Goal: Information Seeking & Learning: Learn about a topic

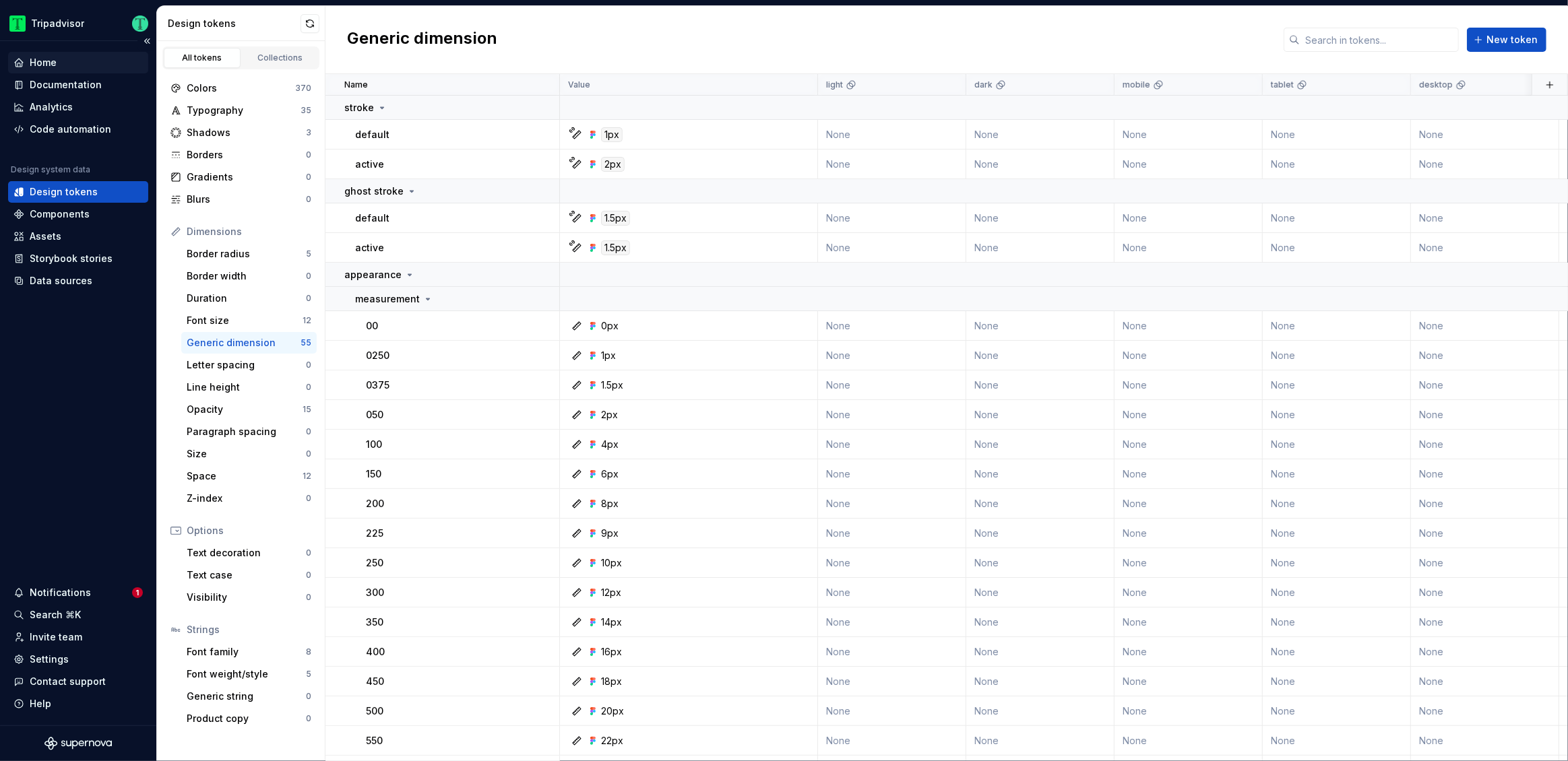
click at [69, 59] on div "Home" at bounding box center [78, 63] width 129 height 14
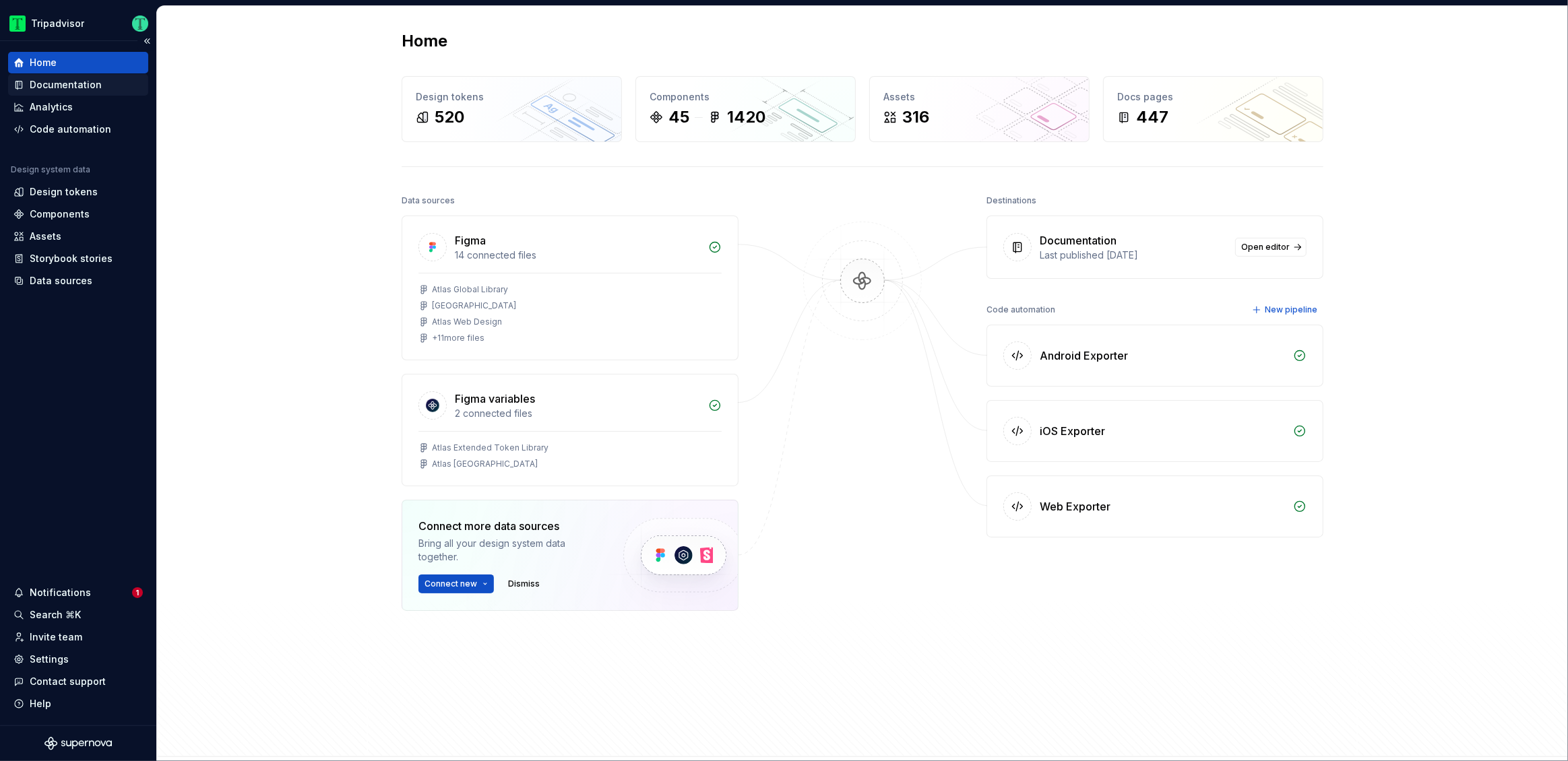
click at [55, 90] on div "Documentation" at bounding box center [66, 85] width 72 height 14
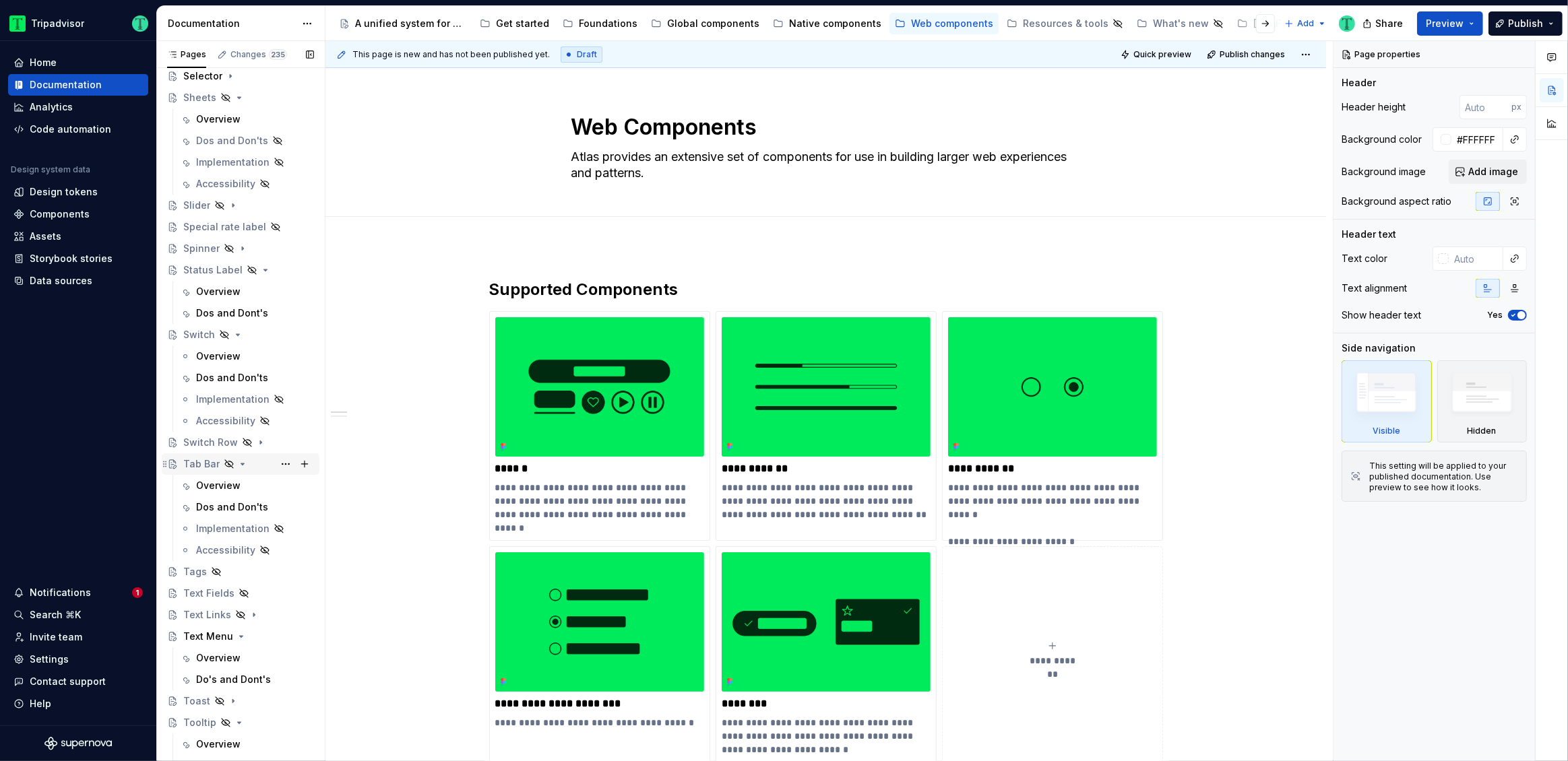
scroll to position [1272, 0]
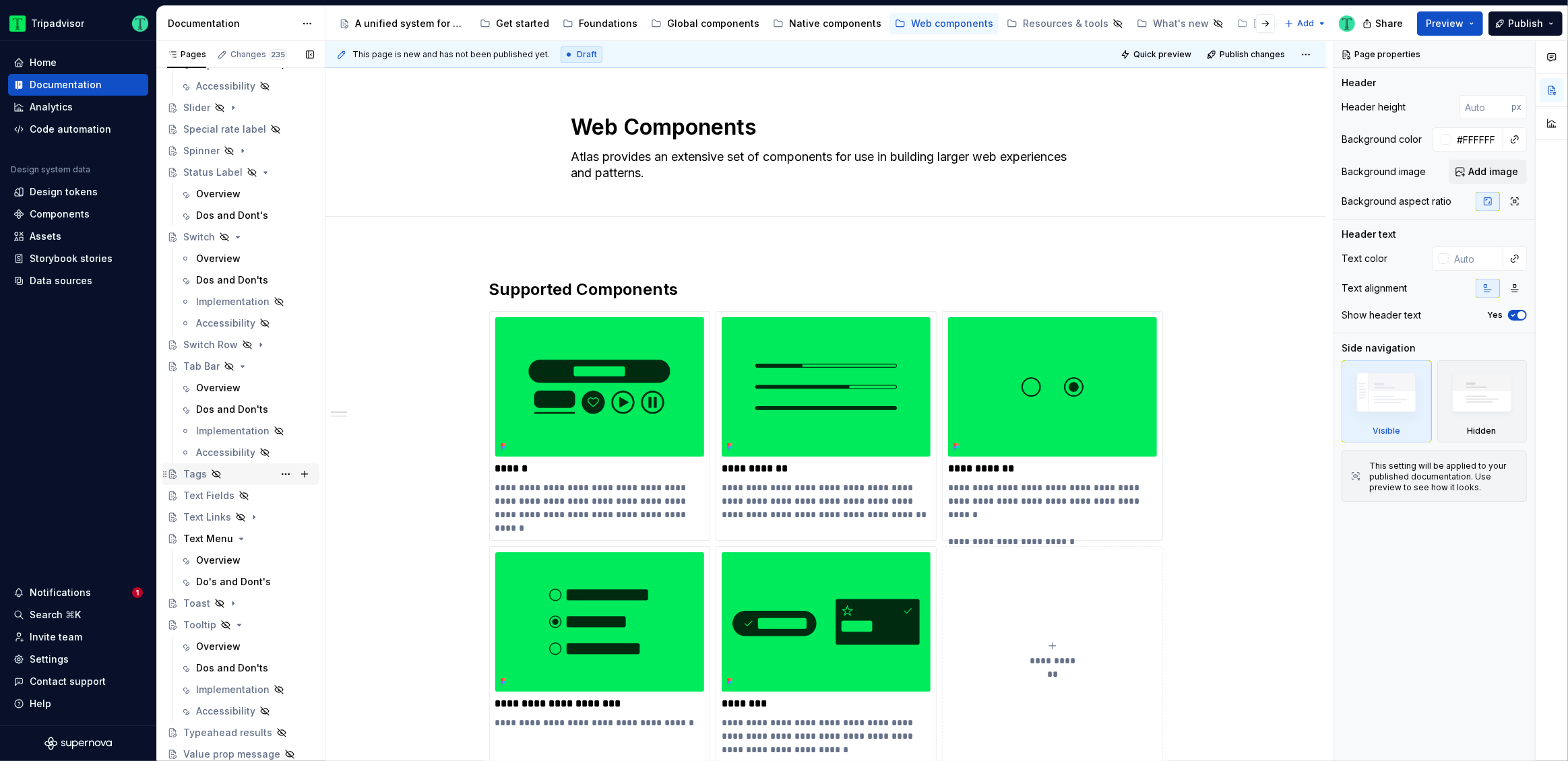
click at [199, 474] on div "Tags" at bounding box center [195, 475] width 23 height 14
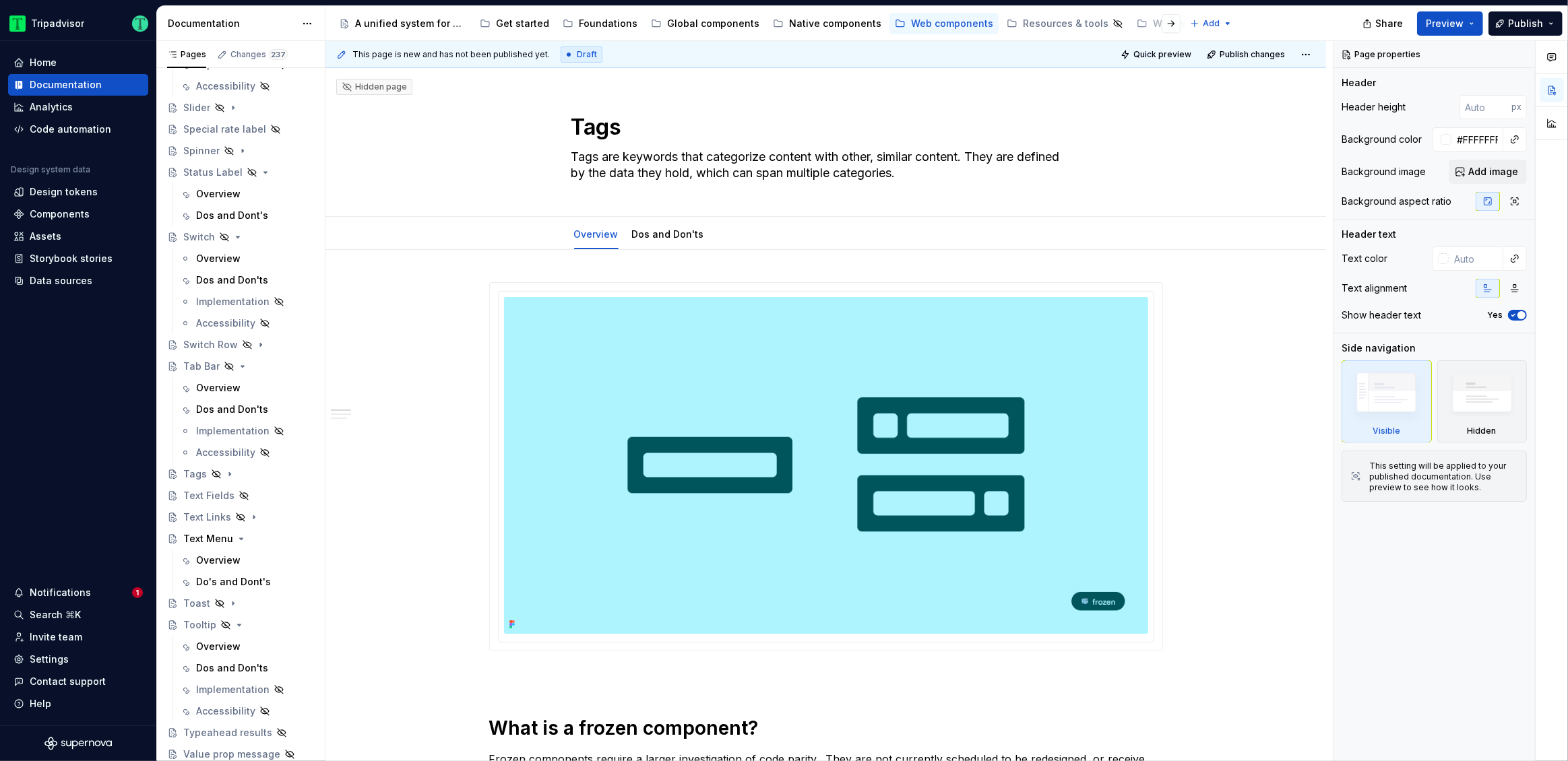
type textarea "*"
